Goal: Task Accomplishment & Management: Manage account settings

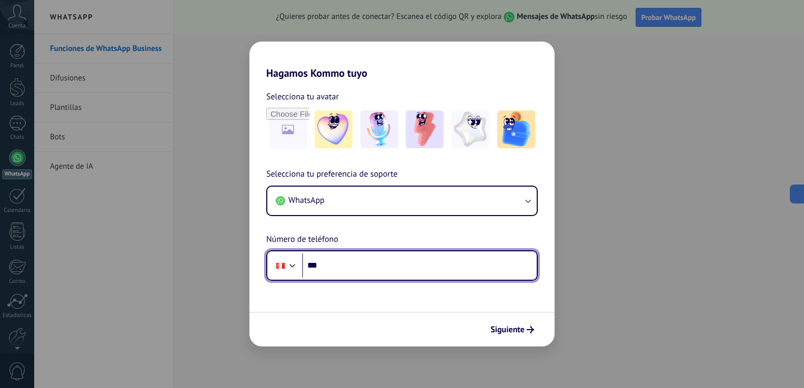
click at [348, 265] on input "***" at bounding box center [419, 266] width 235 height 24
type input "**********"
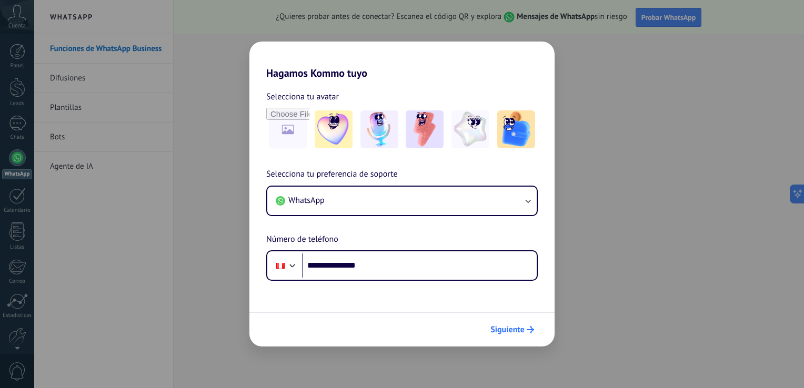
click at [507, 330] on span "Siguiente" at bounding box center [507, 329] width 34 height 7
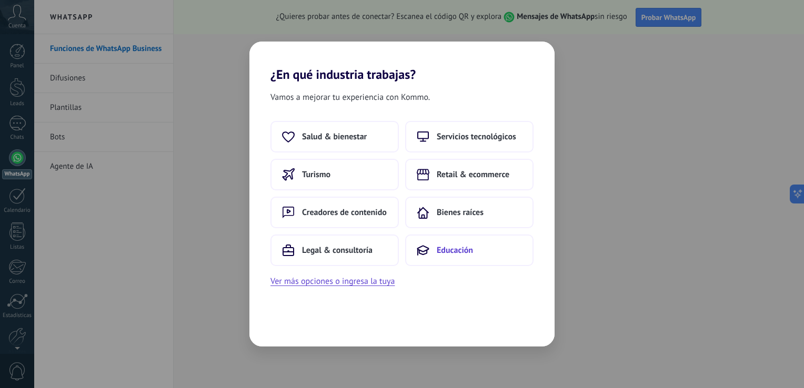
click at [447, 250] on span "Educación" at bounding box center [455, 250] width 36 height 11
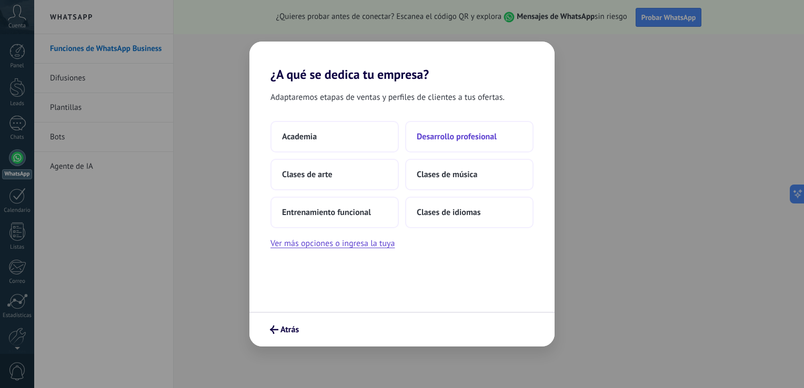
click at [453, 132] on span "Desarrollo profesional" at bounding box center [457, 137] width 80 height 11
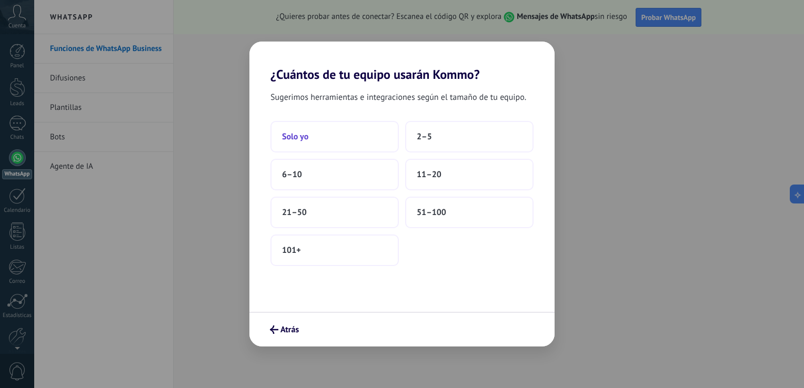
click at [333, 143] on button "Solo yo" at bounding box center [334, 137] width 128 height 32
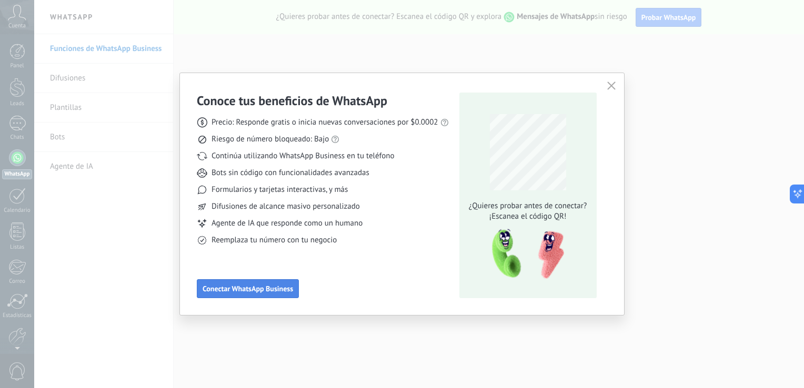
click at [260, 287] on span "Conectar WhatsApp Business" at bounding box center [248, 288] width 91 height 7
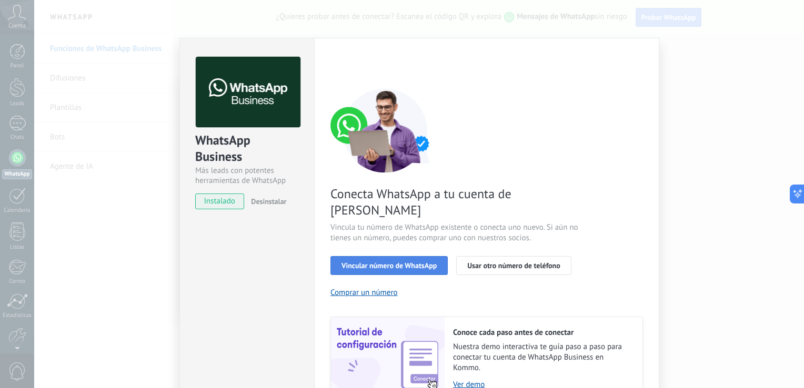
click at [379, 262] on span "Vincular número de WhatsApp" at bounding box center [389, 265] width 95 height 7
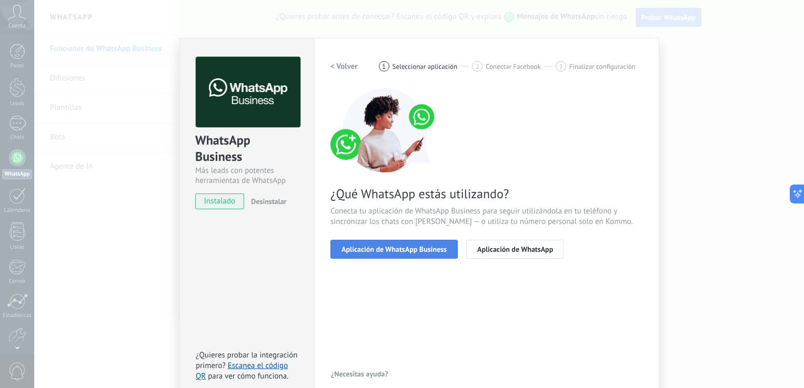
click at [409, 256] on button "Aplicación de WhatsApp Business" at bounding box center [393, 249] width 127 height 19
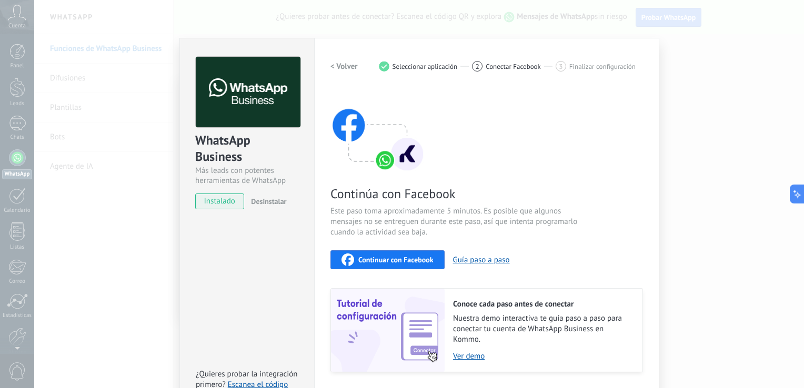
click at [374, 259] on span "Continuar con Facebook" at bounding box center [395, 259] width 75 height 7
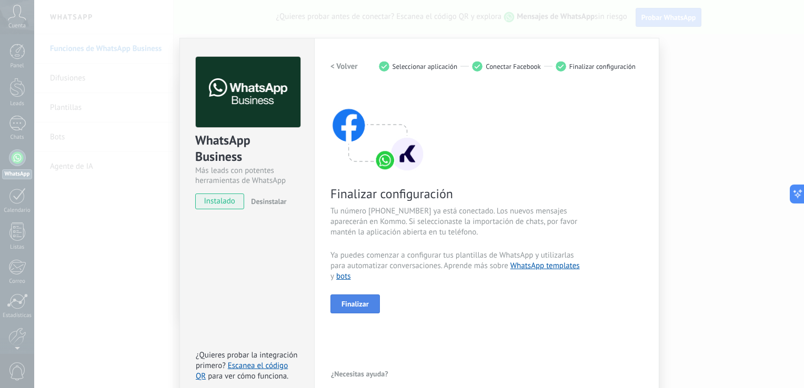
click at [351, 298] on button "Finalizar" at bounding box center [354, 304] width 49 height 19
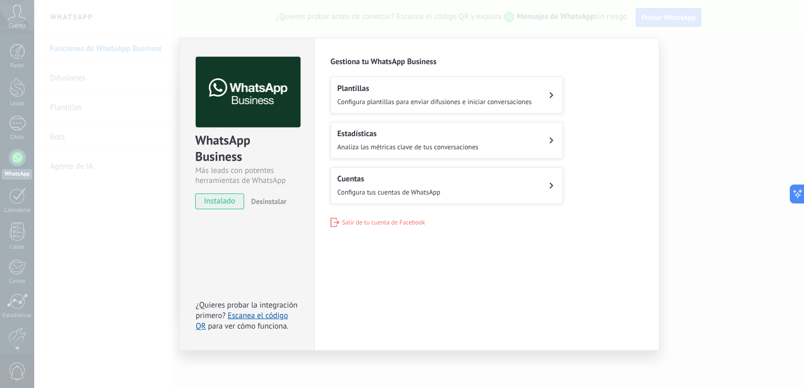
click at [547, 102] on button "Plantillas Configura plantillas para enviar difusiones e iniciar conversaciones" at bounding box center [446, 95] width 233 height 37
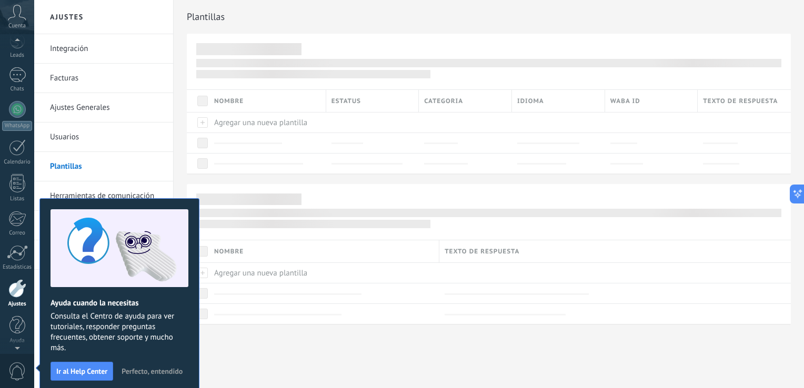
scroll to position [6, 0]
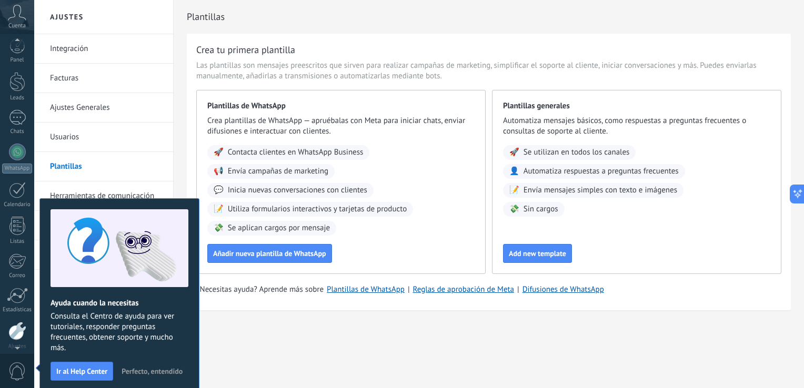
click at [252, 363] on div "Ajustes Integración Facturas Ajustes Generales Usuarios Plantillas Herramientas…" at bounding box center [419, 194] width 770 height 388
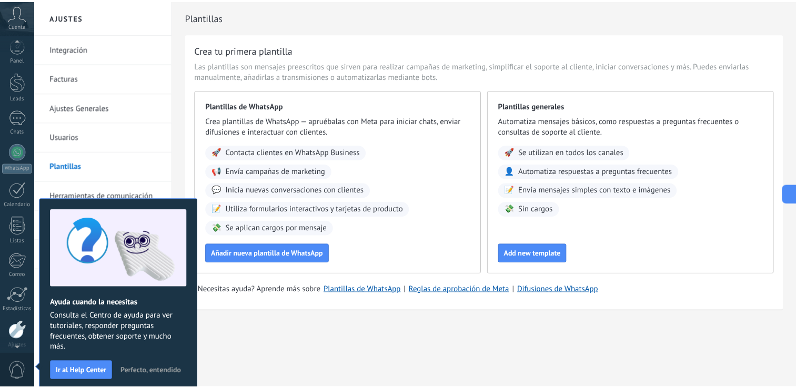
scroll to position [48, 0]
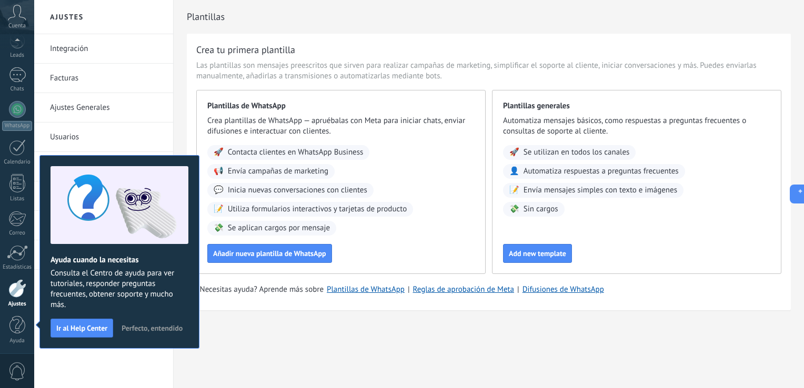
click at [164, 372] on div "Integración Facturas Ajustes Generales Usuarios Plantillas Herramientas de comu…" at bounding box center [103, 211] width 139 height 354
click at [160, 328] on span "Perfecto, entendido" at bounding box center [152, 328] width 61 height 7
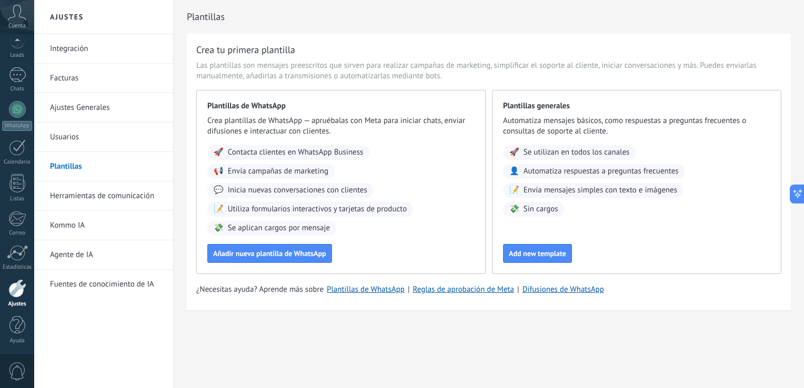
click at [12, 294] on div at bounding box center [17, 288] width 18 height 18
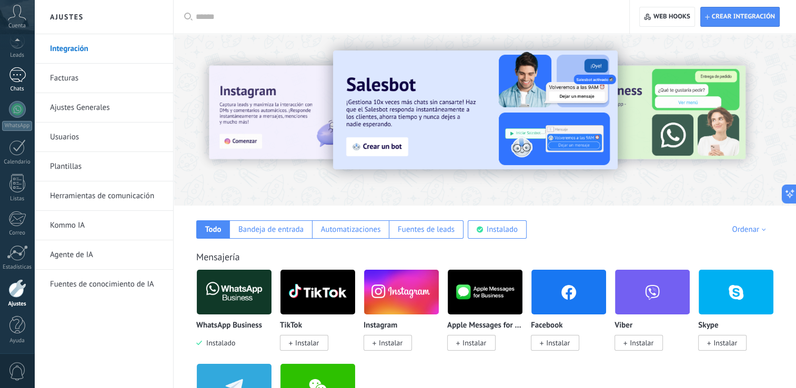
click at [18, 83] on link "Chats" at bounding box center [17, 79] width 34 height 25
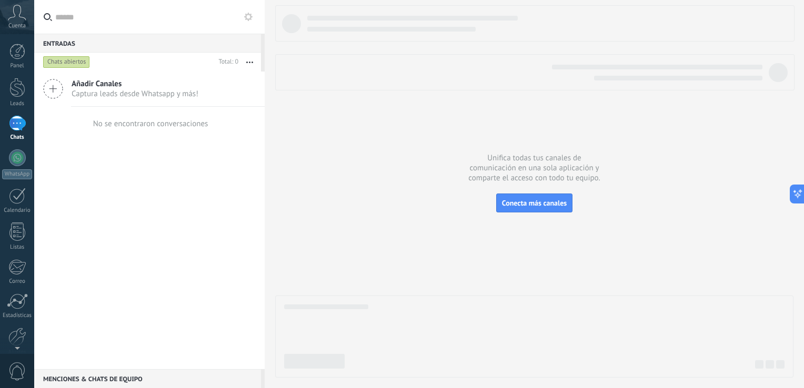
click at [107, 84] on span "Añadir Canales" at bounding box center [135, 84] width 127 height 10
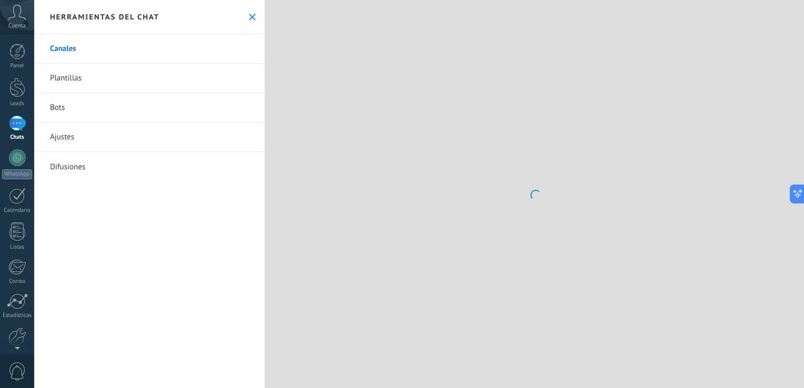
click at [250, 16] on icon at bounding box center [252, 17] width 7 height 7
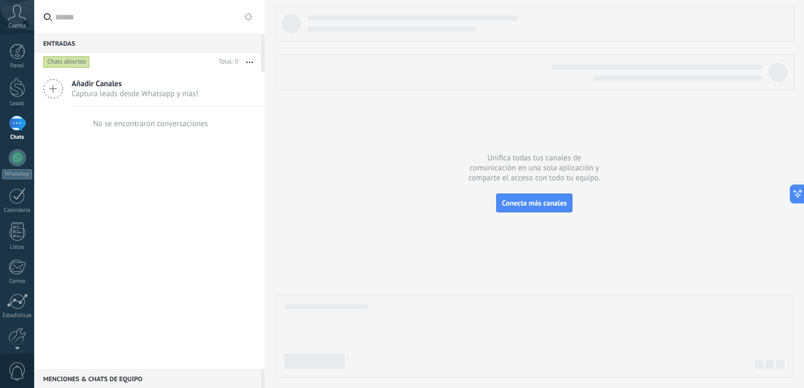
click at [17, 128] on div at bounding box center [17, 123] width 17 height 15
click at [16, 94] on div at bounding box center [17, 87] width 16 height 19
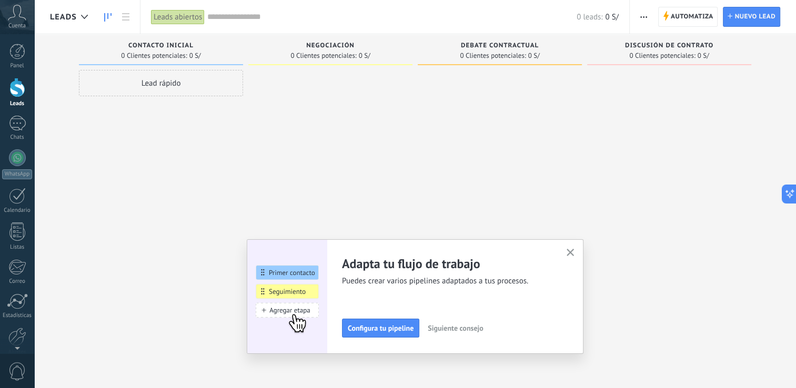
click at [575, 253] on use "button" at bounding box center [571, 253] width 8 height 8
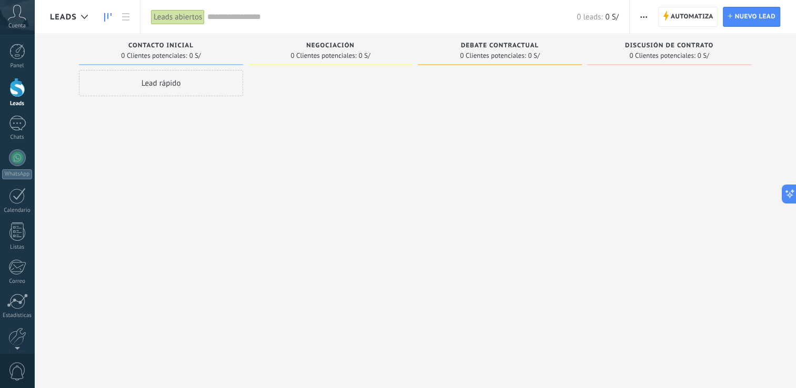
click at [154, 80] on div "Lead rápido" at bounding box center [161, 83] width 164 height 26
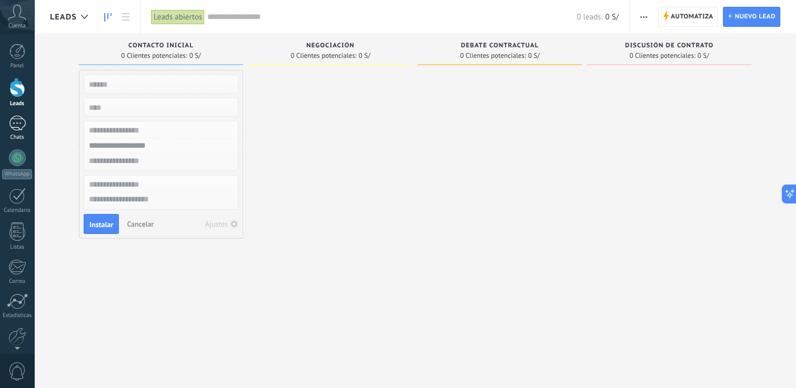
click at [9, 128] on div at bounding box center [17, 123] width 17 height 15
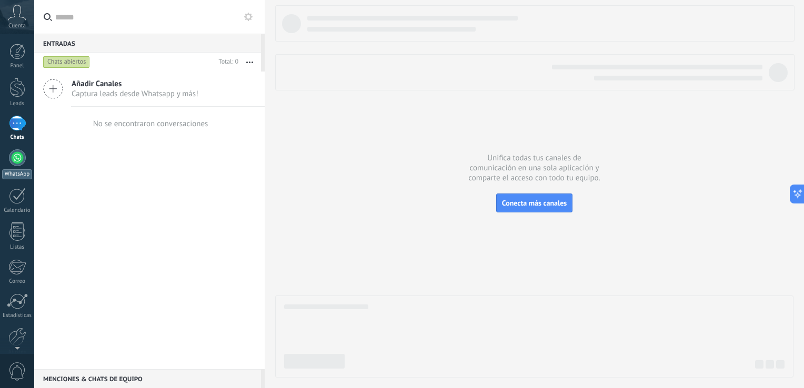
click at [19, 162] on div at bounding box center [17, 157] width 17 height 17
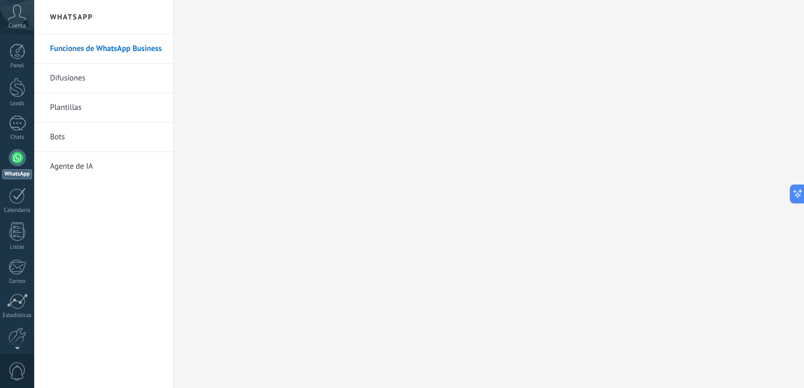
click at [60, 109] on link "Plantillas" at bounding box center [106, 107] width 113 height 29
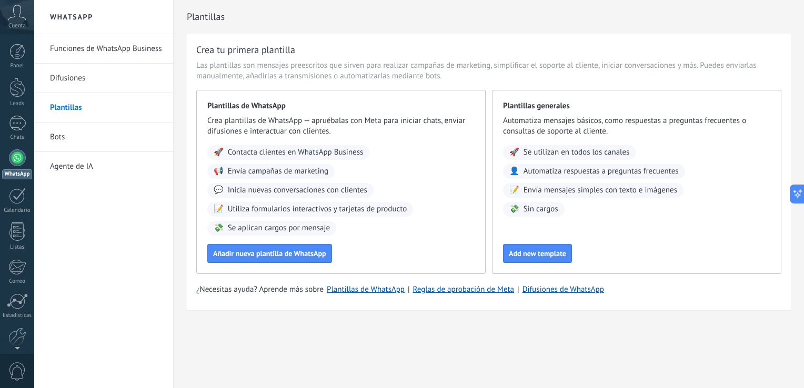
click at [70, 81] on link "Difusiones" at bounding box center [106, 78] width 113 height 29
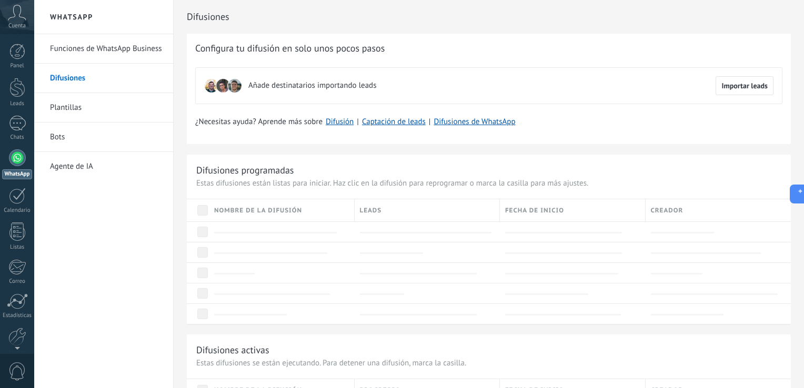
click at [68, 133] on link "Bots" at bounding box center [106, 137] width 113 height 29
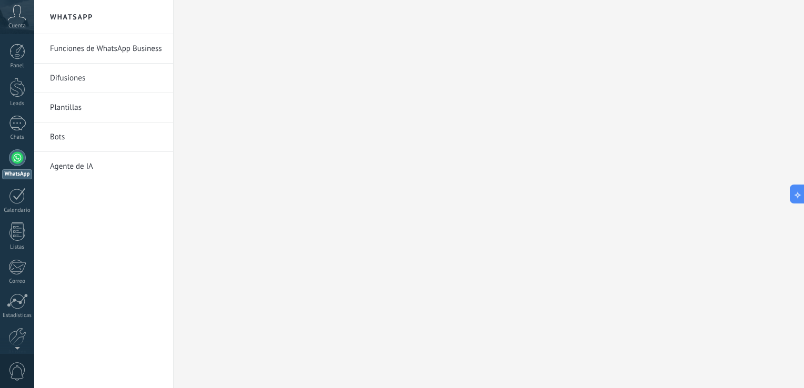
click at [57, 135] on link "Bots" at bounding box center [106, 137] width 113 height 29
click at [75, 108] on link "Plantillas" at bounding box center [106, 107] width 113 height 29
click at [57, 136] on link "Bots" at bounding box center [106, 137] width 113 height 29
click at [76, 51] on link "Funciones de WhatsApp Business" at bounding box center [106, 48] width 113 height 29
click at [97, 44] on link "Funciones de WhatsApp Business" at bounding box center [106, 48] width 113 height 29
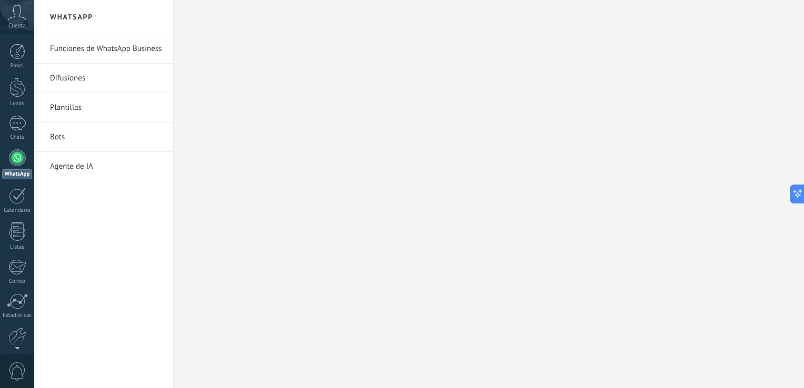
click at [75, 108] on link "Plantillas" at bounding box center [106, 107] width 113 height 29
click at [72, 72] on link "Difusiones" at bounding box center [106, 78] width 113 height 29
click at [59, 132] on link "Bots" at bounding box center [106, 137] width 113 height 29
click at [65, 167] on link "Agente de IA" at bounding box center [106, 166] width 113 height 29
click at [200, 245] on div at bounding box center [489, 194] width 630 height 388
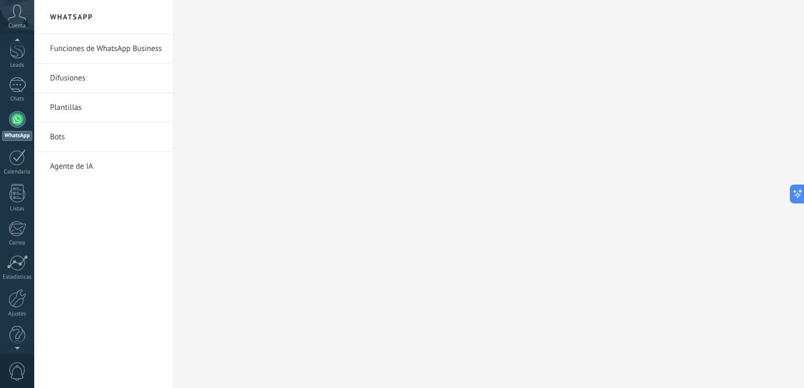
scroll to position [48, 0]
click at [16, 352] on div at bounding box center [17, 346] width 34 height 16
click at [16, 348] on div at bounding box center [17, 346] width 34 height 16
click at [15, 58] on div at bounding box center [17, 52] width 16 height 16
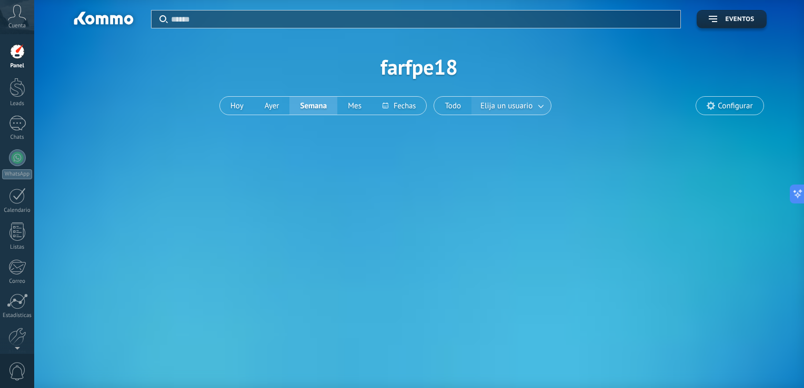
click at [524, 105] on span "Elija un usuario" at bounding box center [506, 106] width 56 height 14
click at [538, 107] on link at bounding box center [541, 105] width 19 height 17
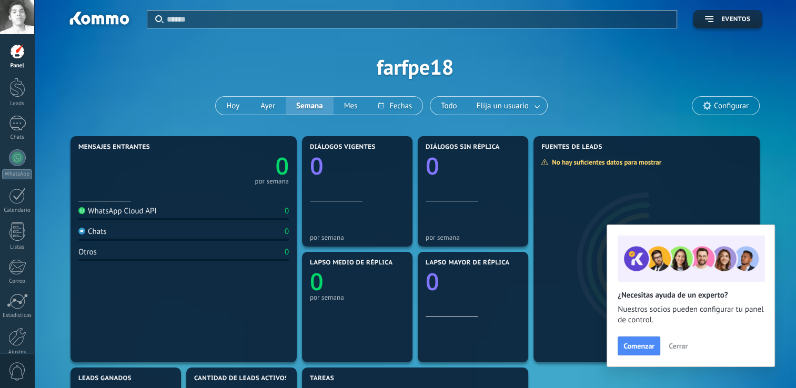
click at [538, 107] on link at bounding box center [537, 105] width 19 height 17
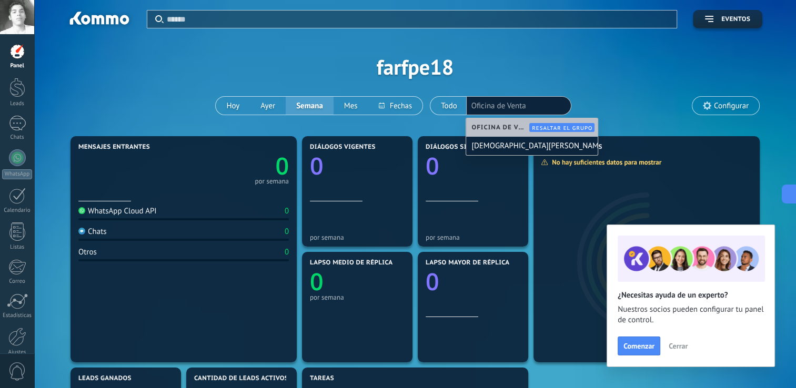
click at [533, 70] on div "Aplicar Eventos farfpe18 Hoy Ayer Semana Mes" at bounding box center [415, 67] width 730 height 134
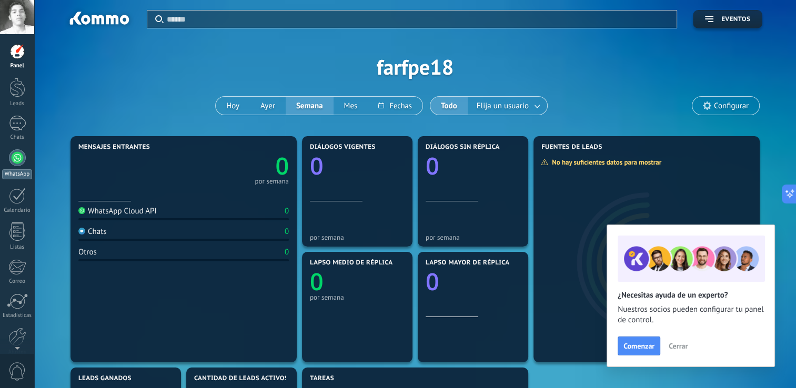
click at [17, 163] on div at bounding box center [17, 157] width 17 height 17
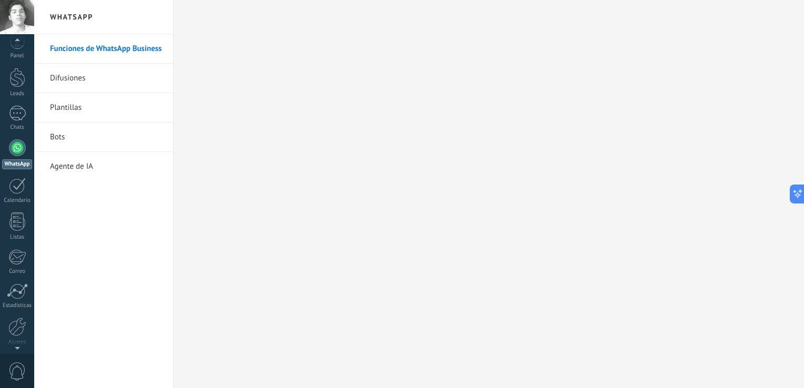
click at [16, 338] on div at bounding box center [17, 346] width 34 height 16
click at [15, 295] on div at bounding box center [17, 297] width 18 height 18
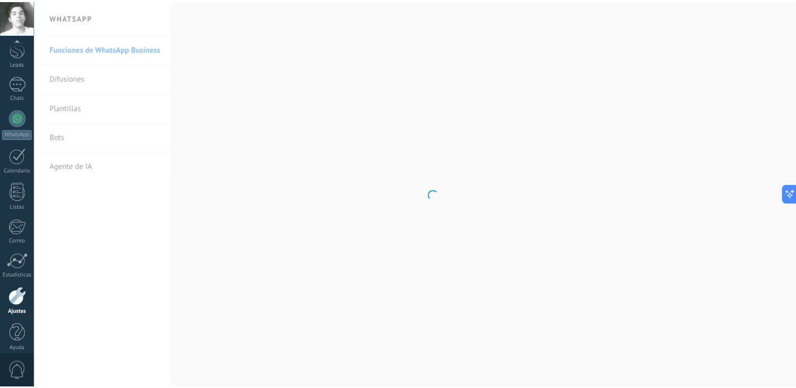
scroll to position [48, 0]
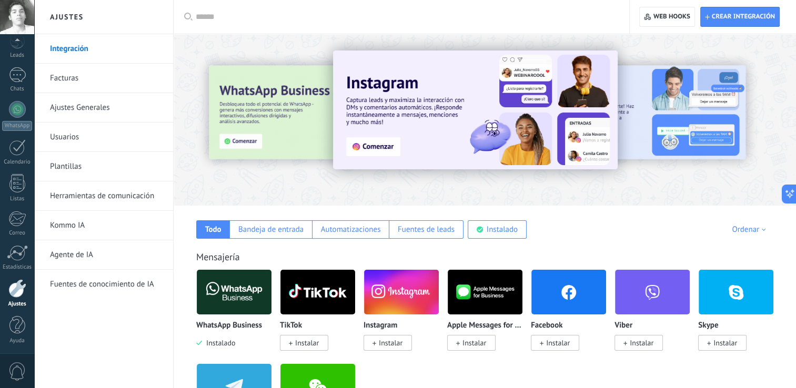
click at [228, 294] on img at bounding box center [234, 292] width 75 height 51
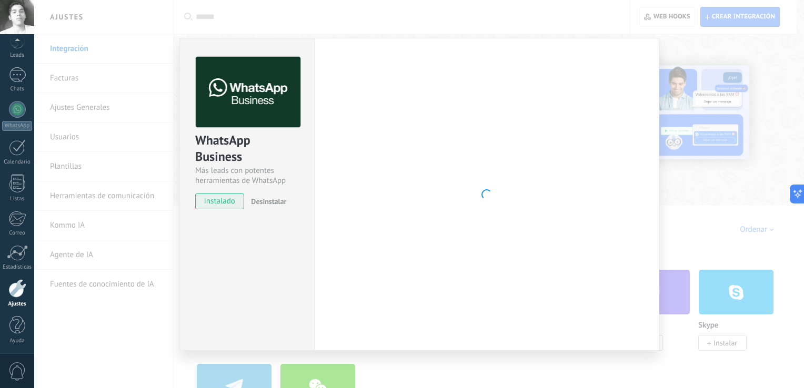
click at [796, 39] on div "WhatsApp Business Más leads con potentes herramientas de WhatsApp instalado Des…" at bounding box center [419, 194] width 770 height 388
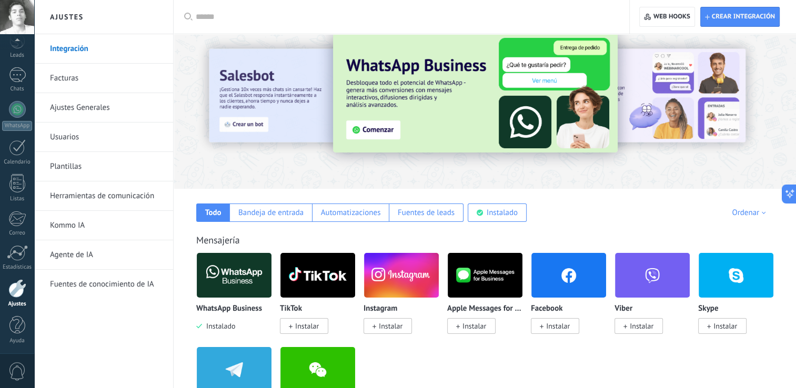
scroll to position [0, 0]
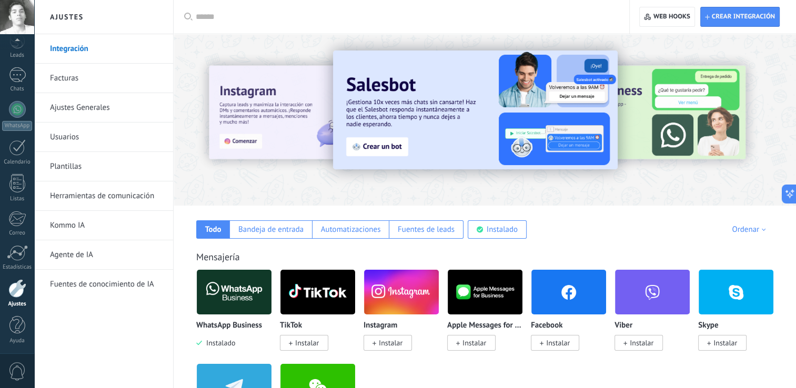
click at [237, 286] on img at bounding box center [234, 292] width 75 height 51
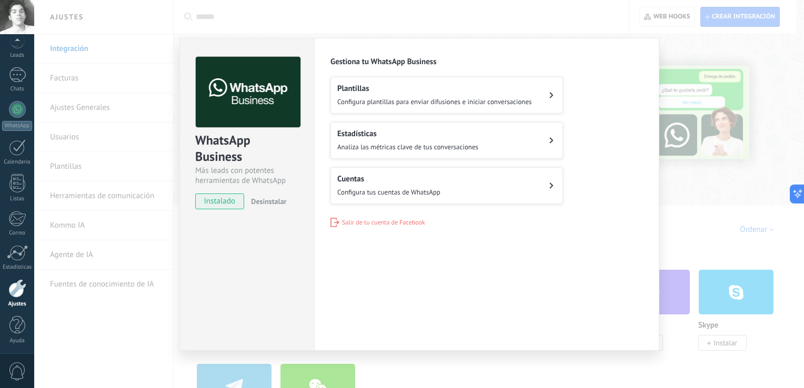
click at [275, 202] on span "Desinstalar" at bounding box center [268, 201] width 35 height 9
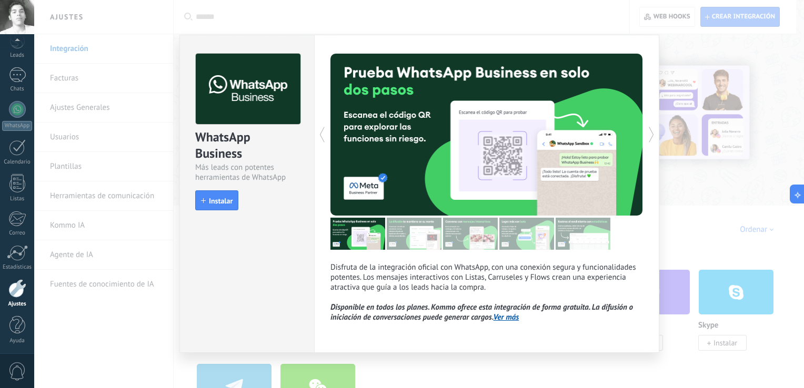
click at [126, 359] on div "WhatsApp Business Más leads con potentes herramientas de WhatsApp install Insta…" at bounding box center [419, 194] width 770 height 388
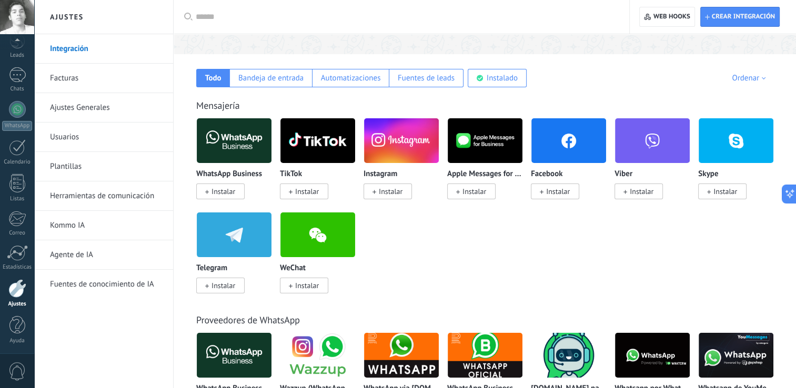
scroll to position [161, 0]
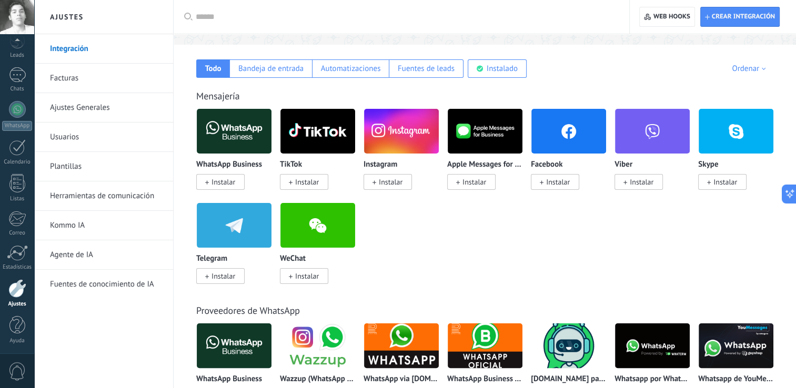
click at [400, 13] on input "text" at bounding box center [405, 17] width 419 height 11
type input "**********"
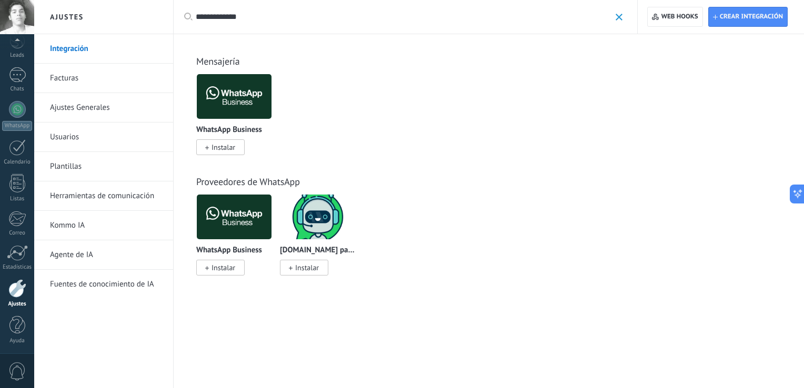
click at [619, 20] on span at bounding box center [619, 17] width 7 height 7
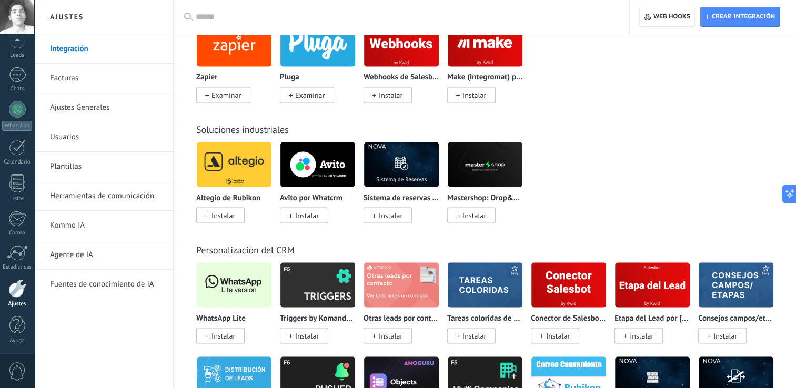
scroll to position [1893, 0]
